Goal: Find specific page/section: Find specific page/section

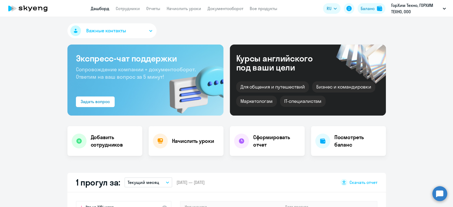
click at [126, 12] on app-header "Дашборд Сотрудники Отчеты Начислить уроки Документооборот Все продукты Дашборд …" at bounding box center [226, 8] width 453 height 17
click at [123, 8] on link "Сотрудники" at bounding box center [128, 8] width 24 height 5
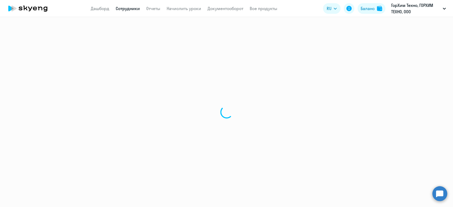
select select "30"
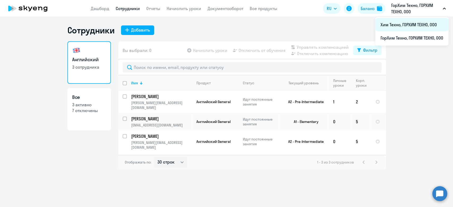
click at [402, 27] on li "Хим Техно, ГОРХИМ ТЕХНО, ООО" at bounding box center [412, 24] width 73 height 13
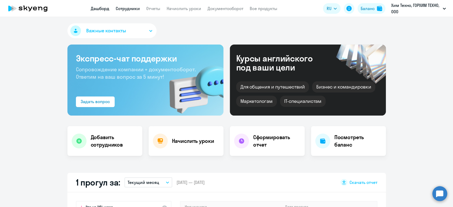
click at [130, 9] on link "Сотрудники" at bounding box center [128, 8] width 24 height 5
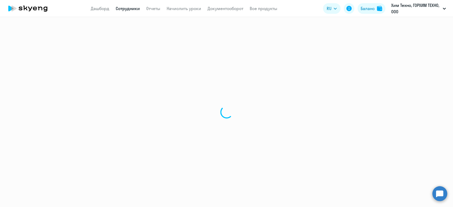
select select "30"
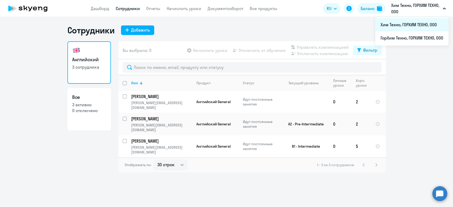
click at [403, 27] on li "Хим Техно, ГОРХИМ ТЕХНО, ООО" at bounding box center [412, 24] width 73 height 13
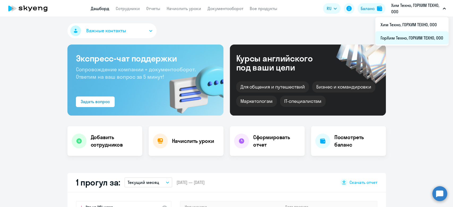
click at [405, 31] on li "ГорХим Техно, ГОРХИМ ТЕХНО, ООО" at bounding box center [412, 37] width 73 height 13
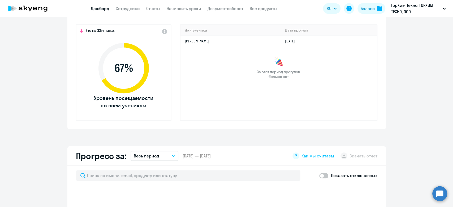
select select "30"
click at [126, 6] on link "Сотрудники" at bounding box center [128, 8] width 24 height 5
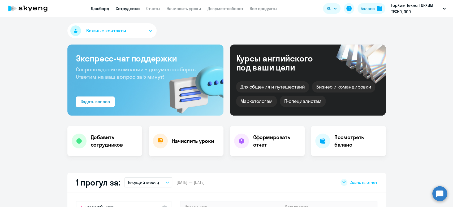
select select "30"
